Goal: Task Accomplishment & Management: Use online tool/utility

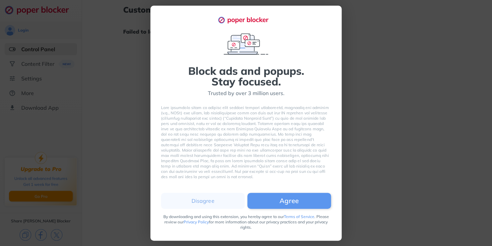
click at [145, 142] on div "Block ads and popups. Stay focused. Trusted by over 3 million users. Disagree A…" at bounding box center [246, 123] width 492 height 246
click at [198, 204] on button "Disagree" at bounding box center [203, 201] width 84 height 16
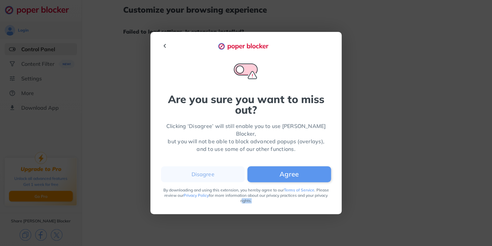
click at [198, 204] on div "Are you sure you want to miss out? Clicking ‘Disagree’ will still enable you to…" at bounding box center [245, 123] width 191 height 182
click at [135, 181] on div "Are you sure you want to miss out? Clicking ‘Disagree’ will still enable you to…" at bounding box center [246, 123] width 492 height 246
click at [163, 50] on img at bounding box center [165, 46] width 8 height 8
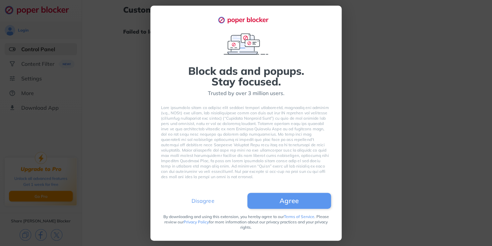
click at [205, 195] on button "Disagree" at bounding box center [203, 201] width 84 height 16
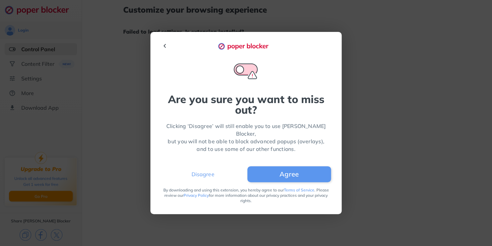
click at [212, 174] on button "Disagree" at bounding box center [203, 174] width 84 height 16
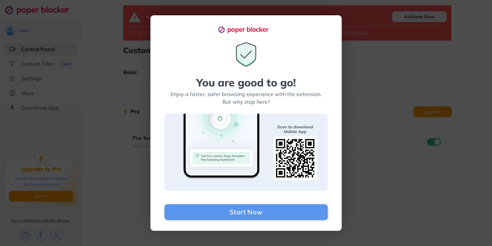
click at [368, 143] on div "You are good to go! Enjoy a faster, safer browsing experience with the extensio…" at bounding box center [246, 123] width 492 height 246
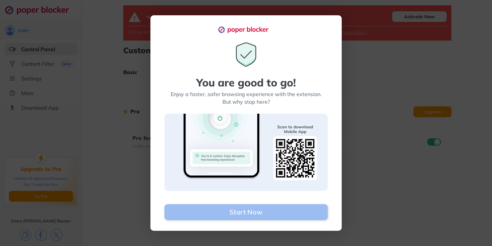
click at [260, 209] on button "Start Now" at bounding box center [245, 212] width 163 height 16
